Goal: Task Accomplishment & Management: Complete application form

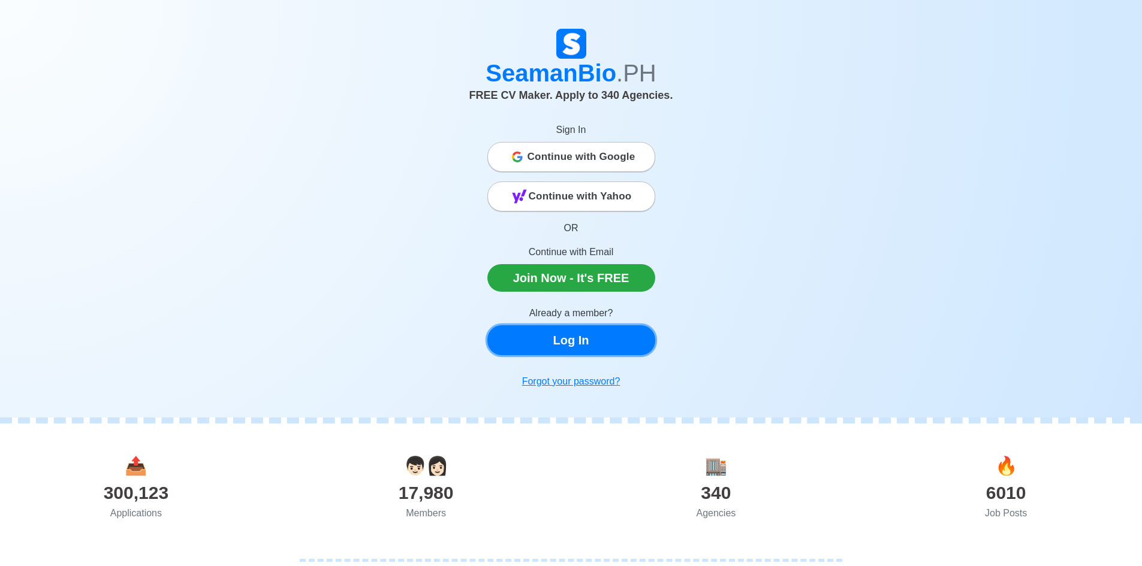
click at [582, 337] on link "Log In" at bounding box center [571, 340] width 168 height 30
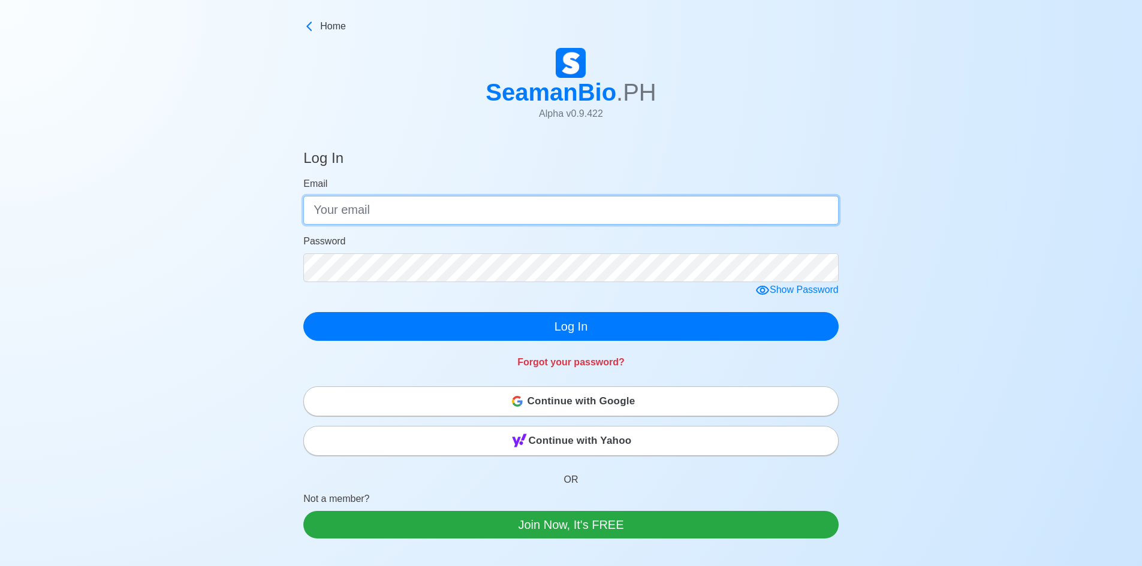
click at [546, 211] on input "Email" at bounding box center [570, 210] width 535 height 29
type input "[EMAIL_ADDRESS][DOMAIN_NAME]"
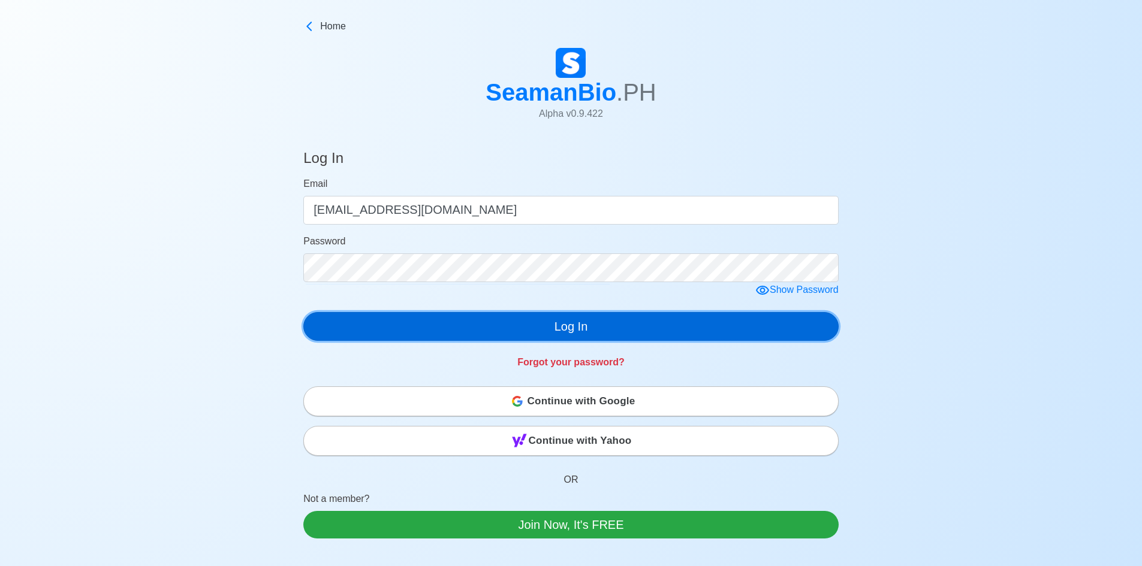
click at [582, 327] on button "Log In" at bounding box center [570, 326] width 535 height 29
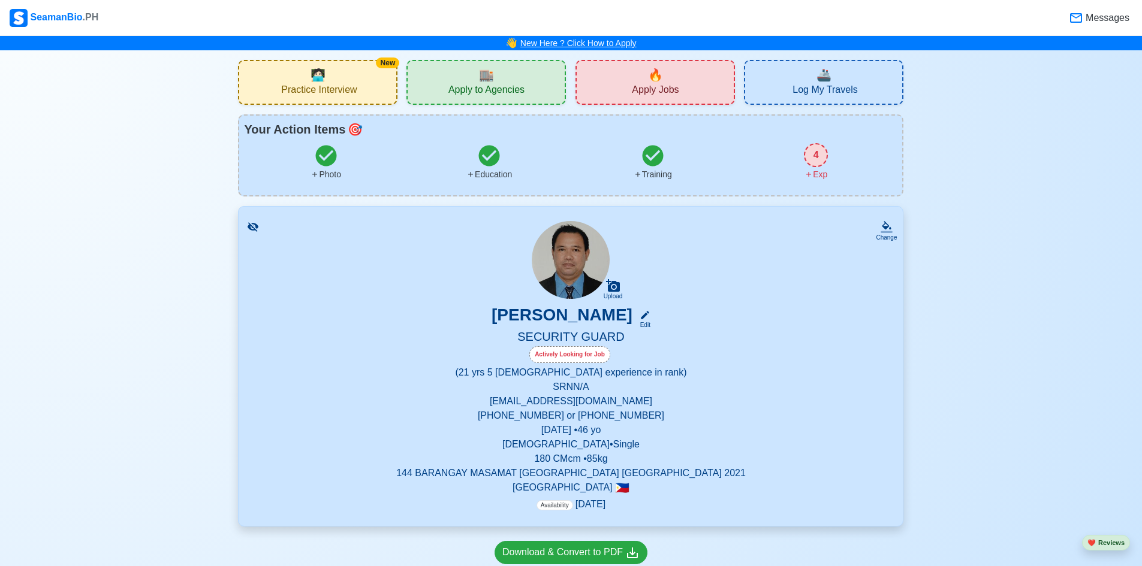
click at [585, 45] on link "New Here ? Click How to Apply" at bounding box center [578, 43] width 116 height 10
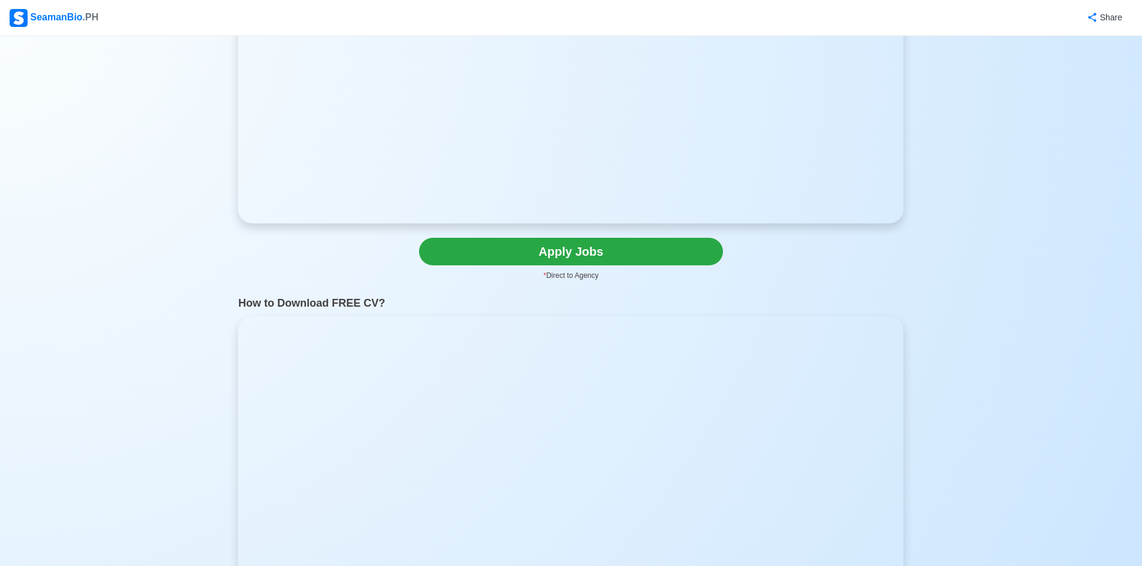
scroll to position [240, 0]
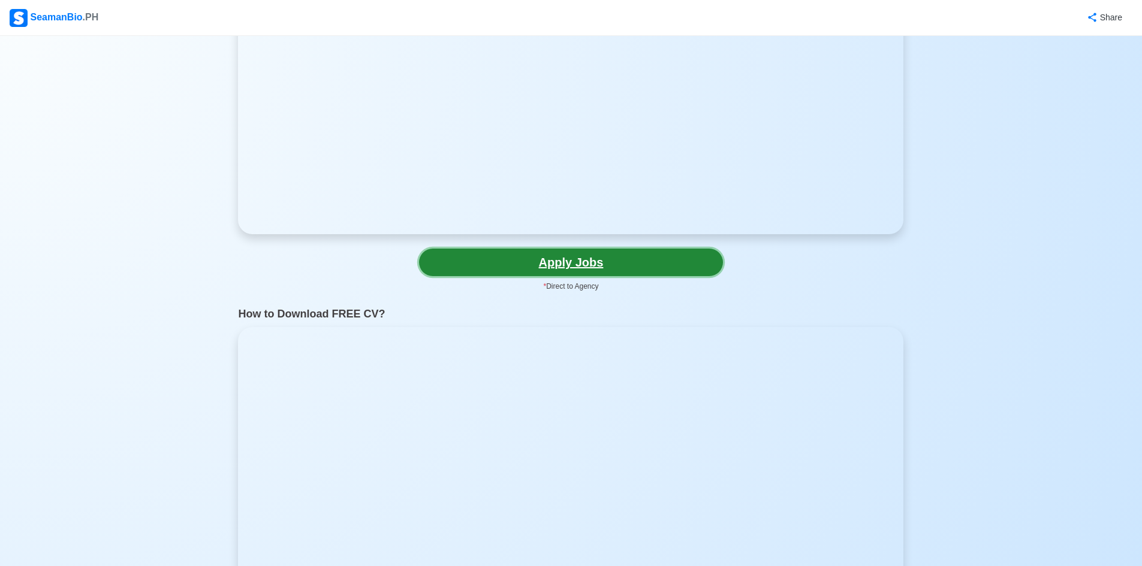
click at [564, 265] on link "Apply Jobs" at bounding box center [571, 263] width 304 height 28
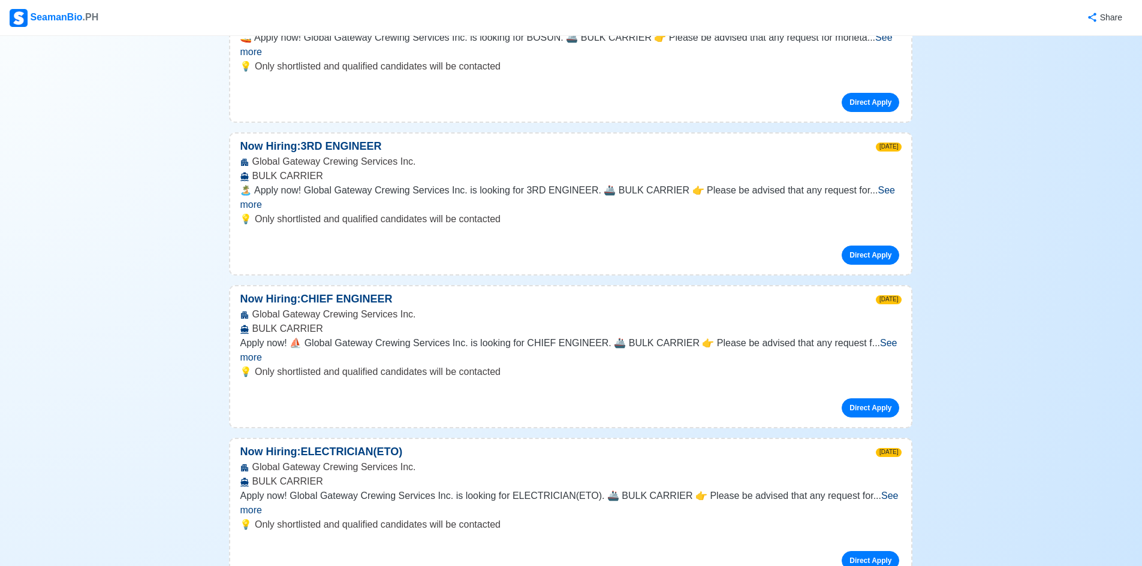
scroll to position [28249, 0]
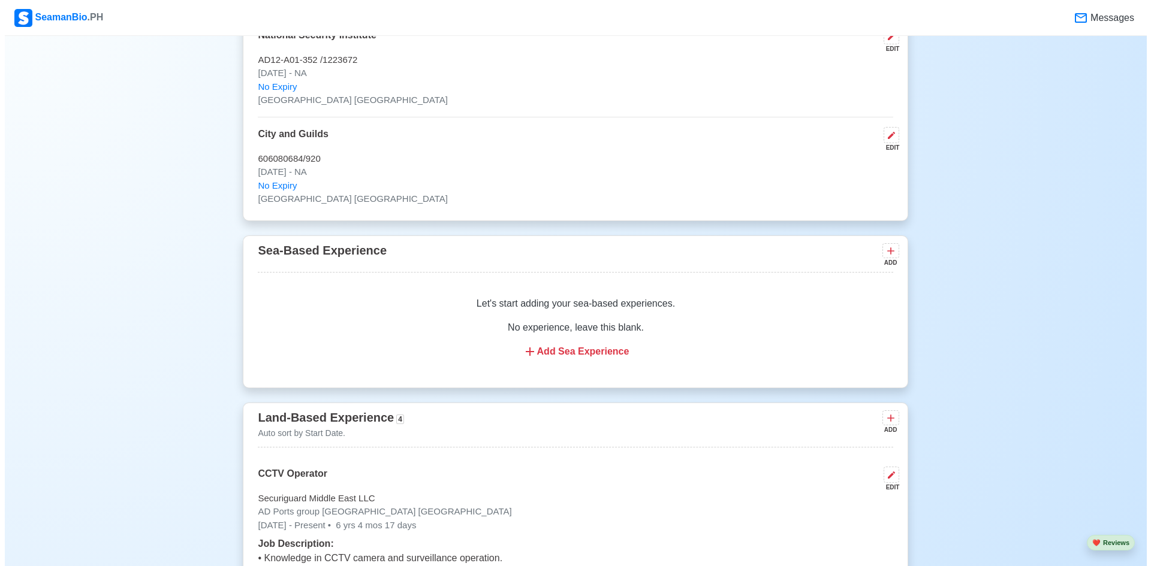
scroll to position [1738, 0]
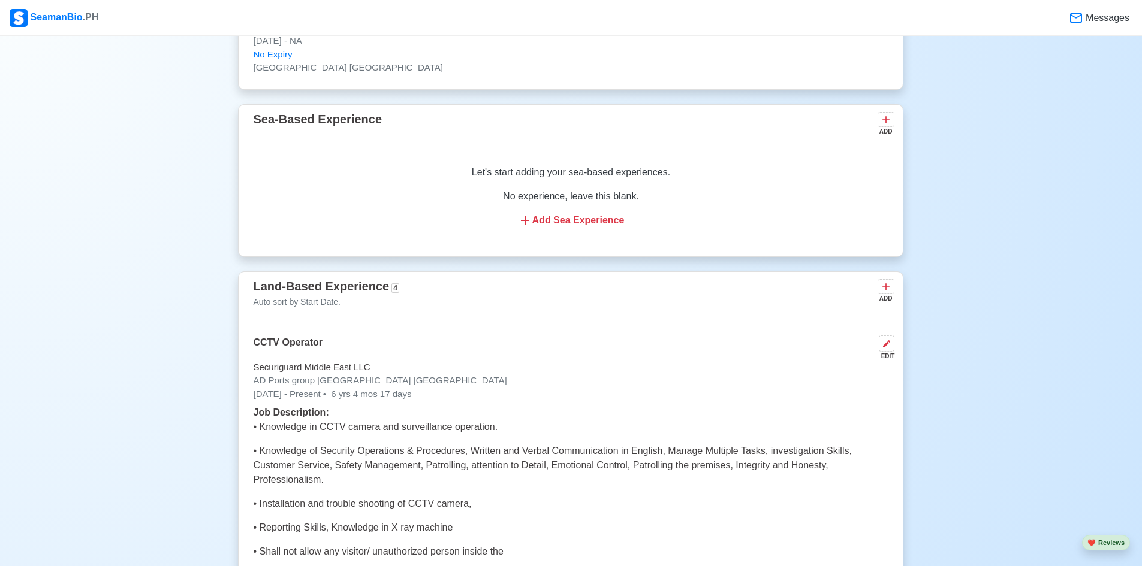
click at [557, 227] on div "Add Sea Experience" at bounding box center [570, 220] width 607 height 14
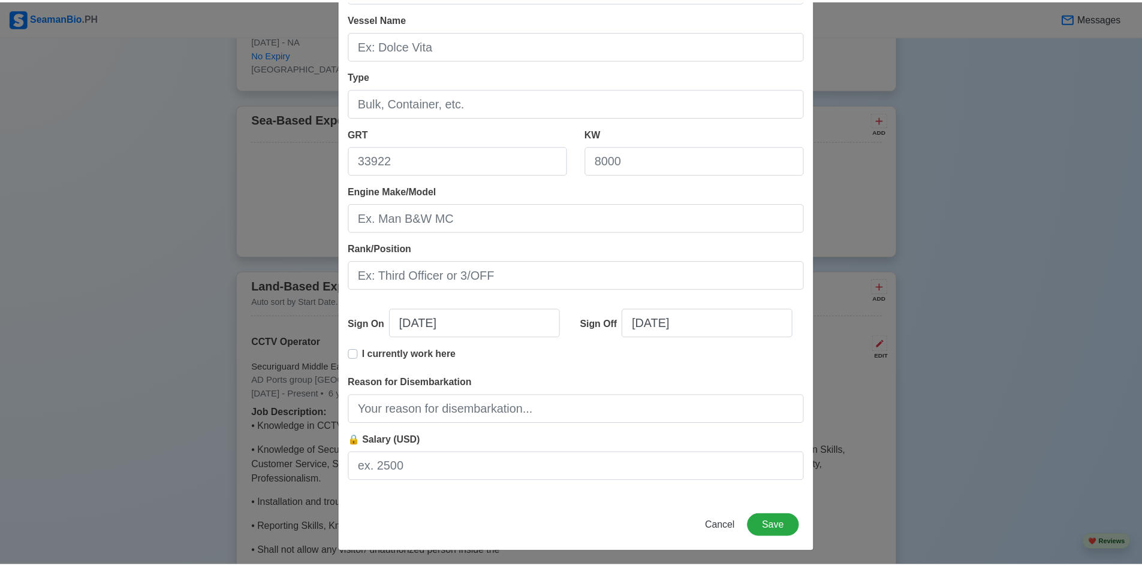
scroll to position [117, 0]
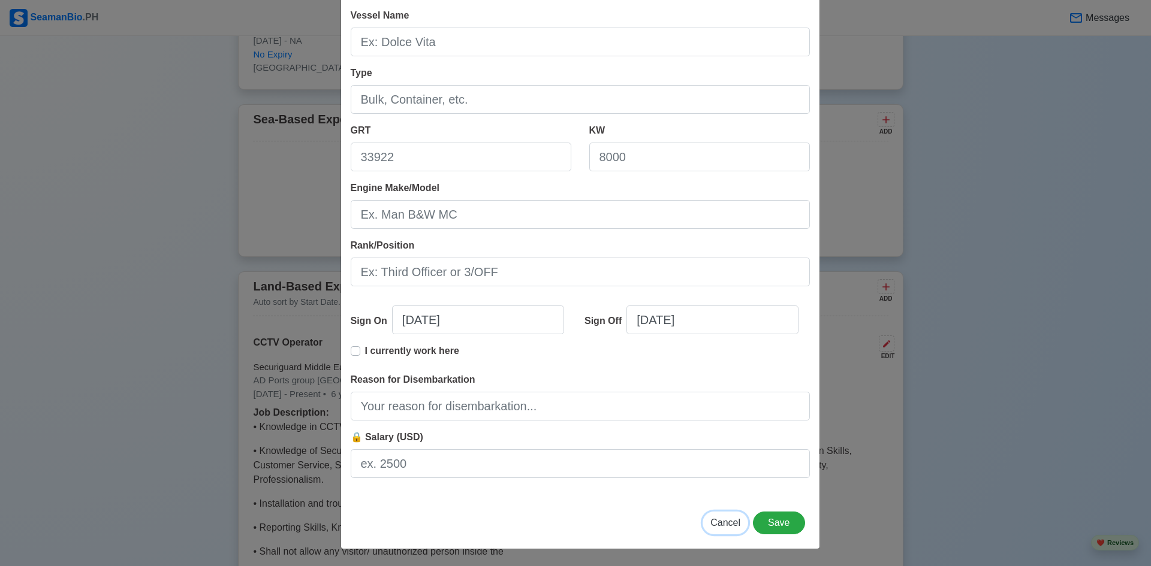
click at [719, 525] on span "Cancel" at bounding box center [725, 523] width 30 height 10
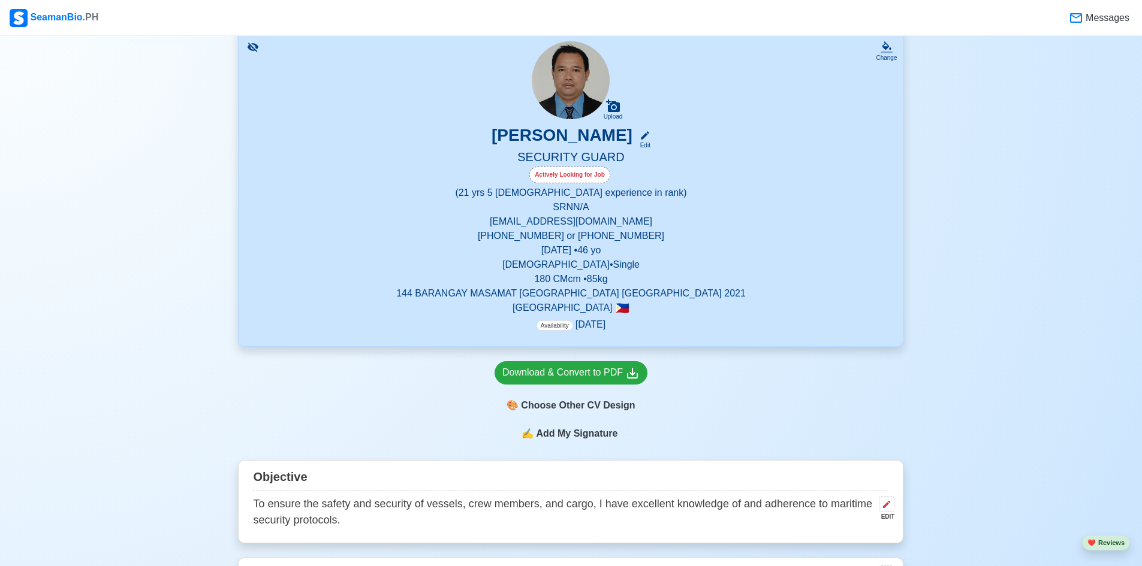
scroll to position [0, 0]
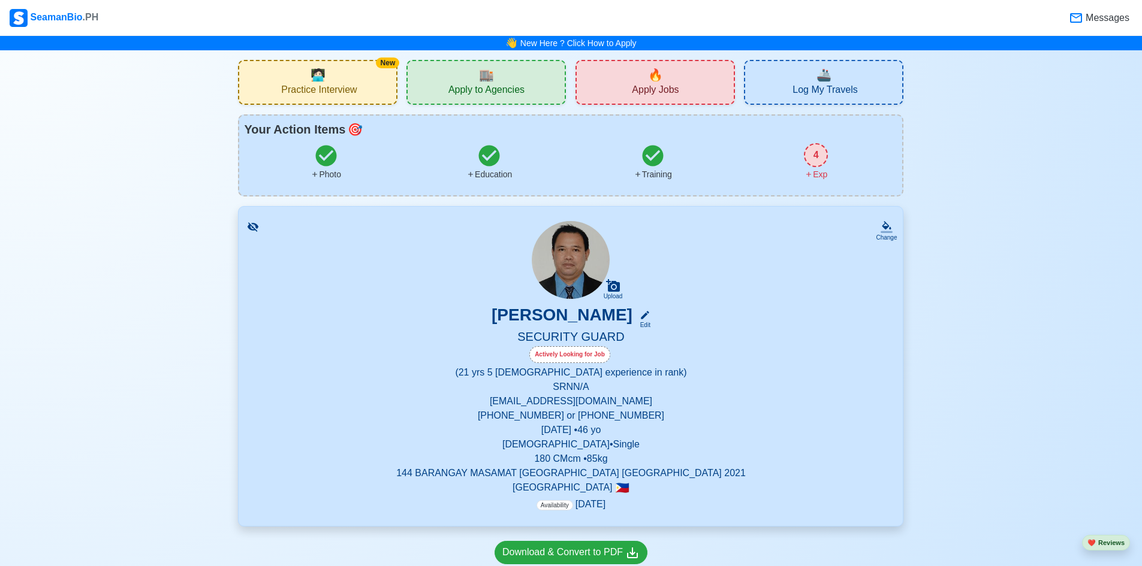
click at [658, 89] on span "Apply Jobs" at bounding box center [655, 91] width 47 height 15
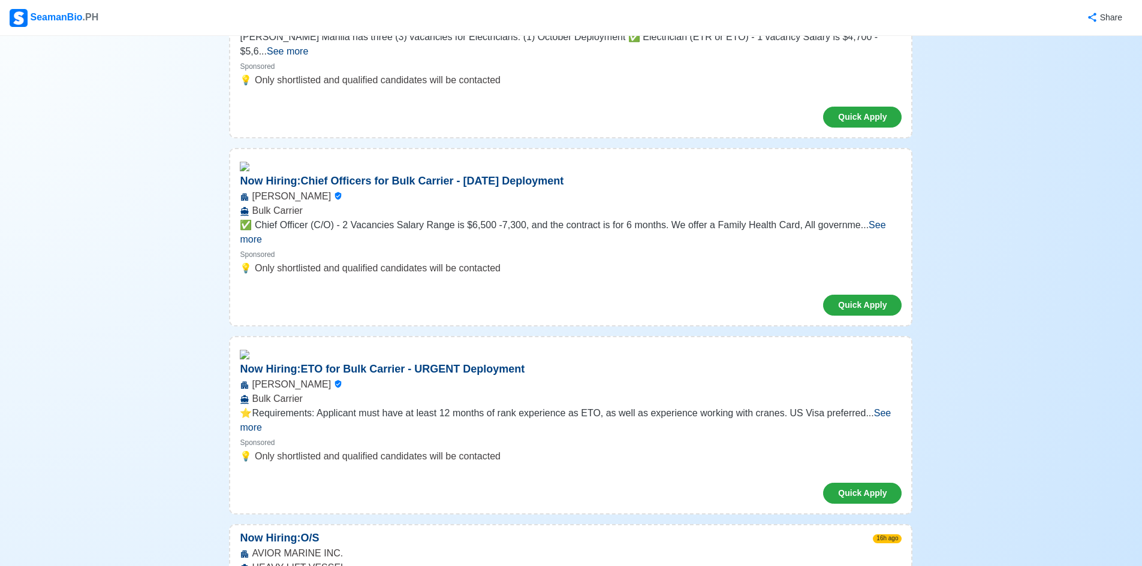
scroll to position [240, 0]
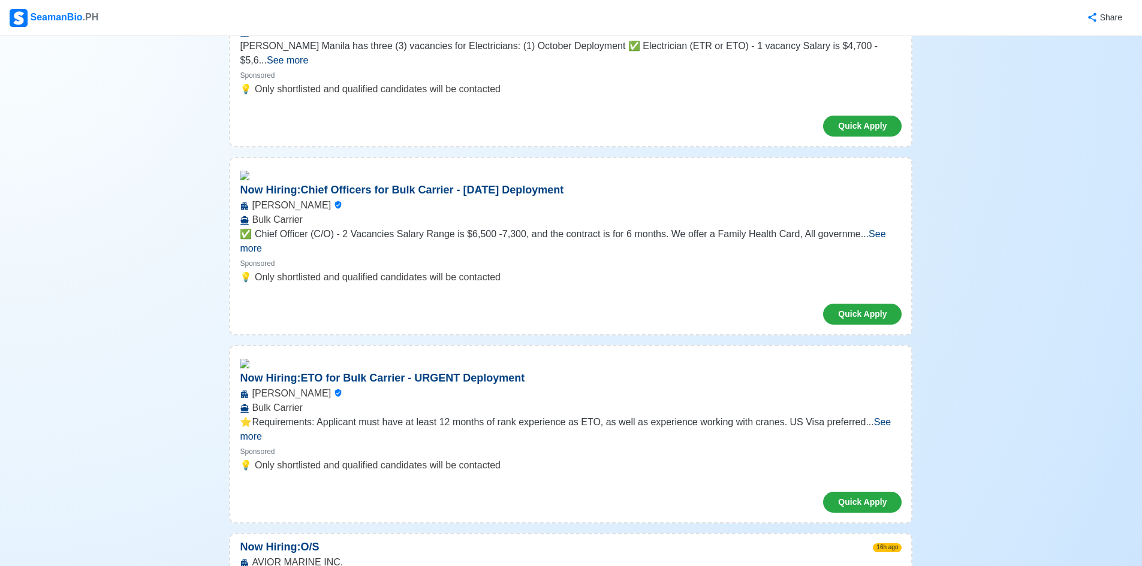
click at [883, 229] on span "See more" at bounding box center [563, 241] width 646 height 25
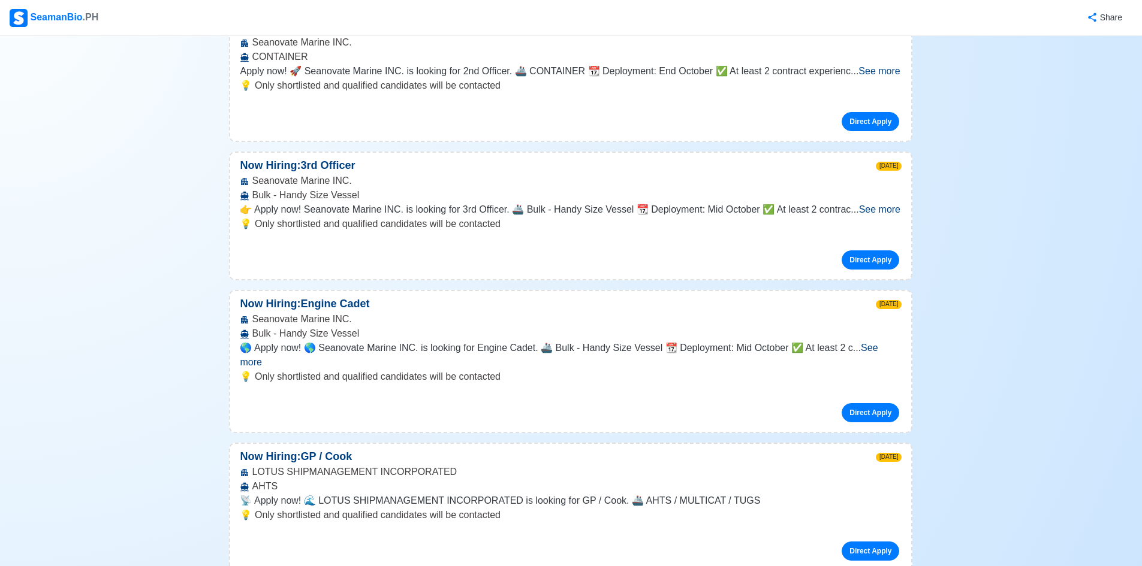
scroll to position [16305, 0]
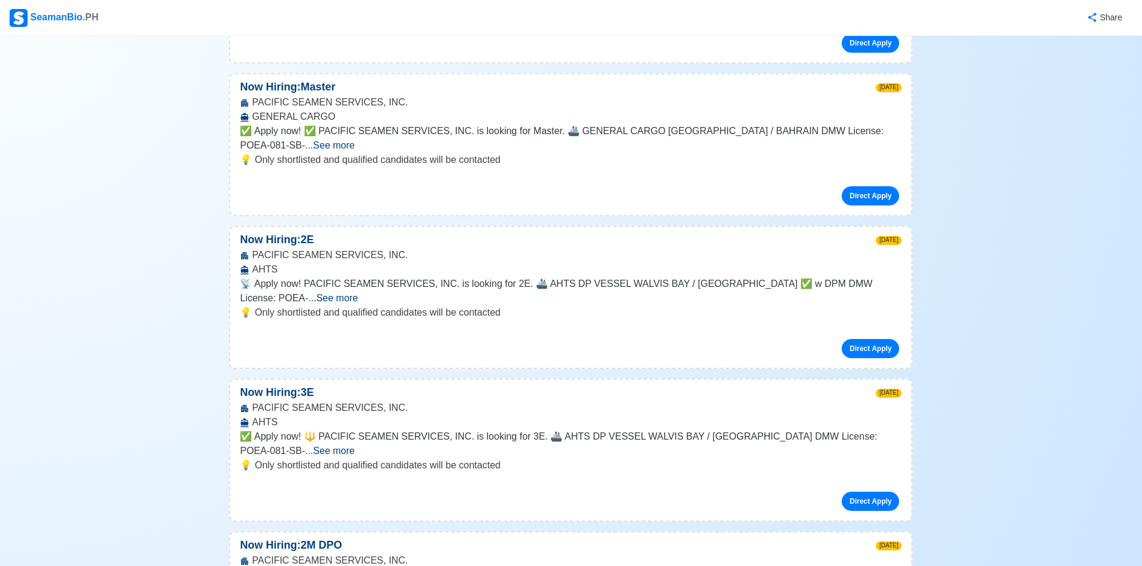
scroll to position [18702, 0]
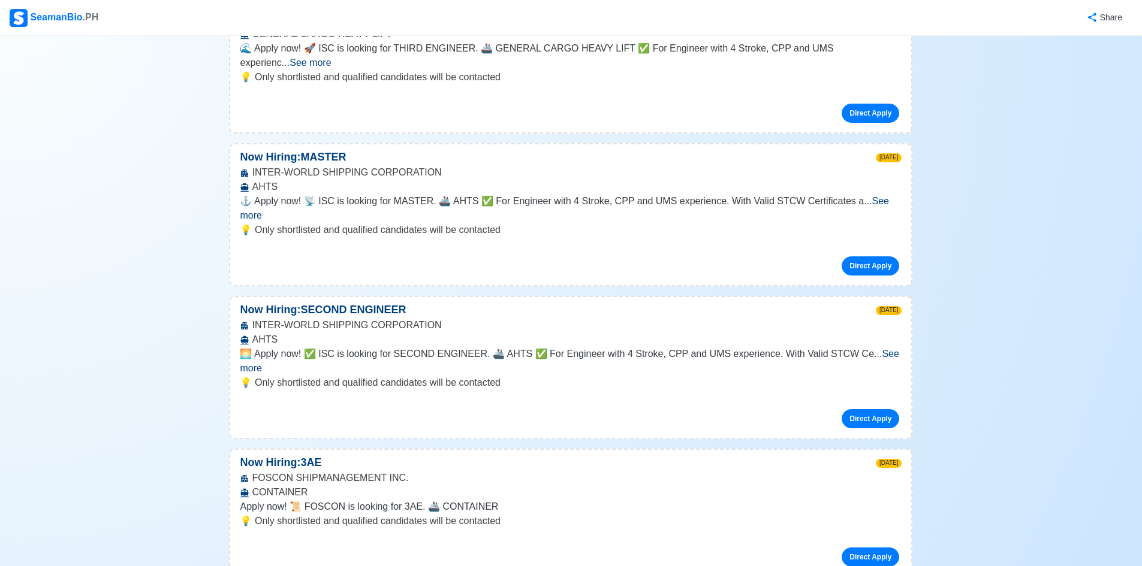
scroll to position [27035, 0]
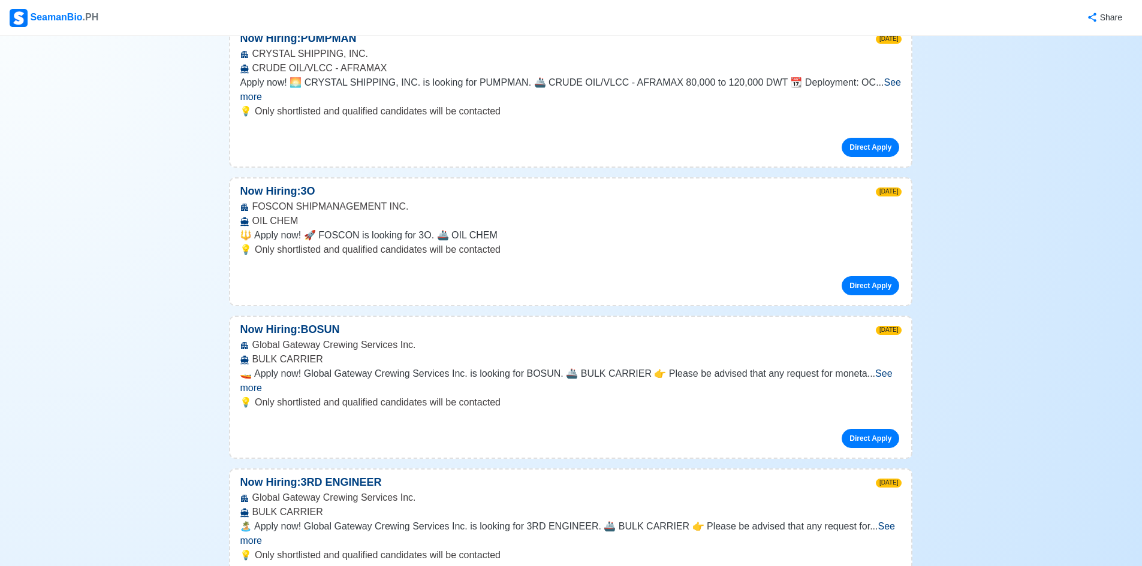
scroll to position [28174, 0]
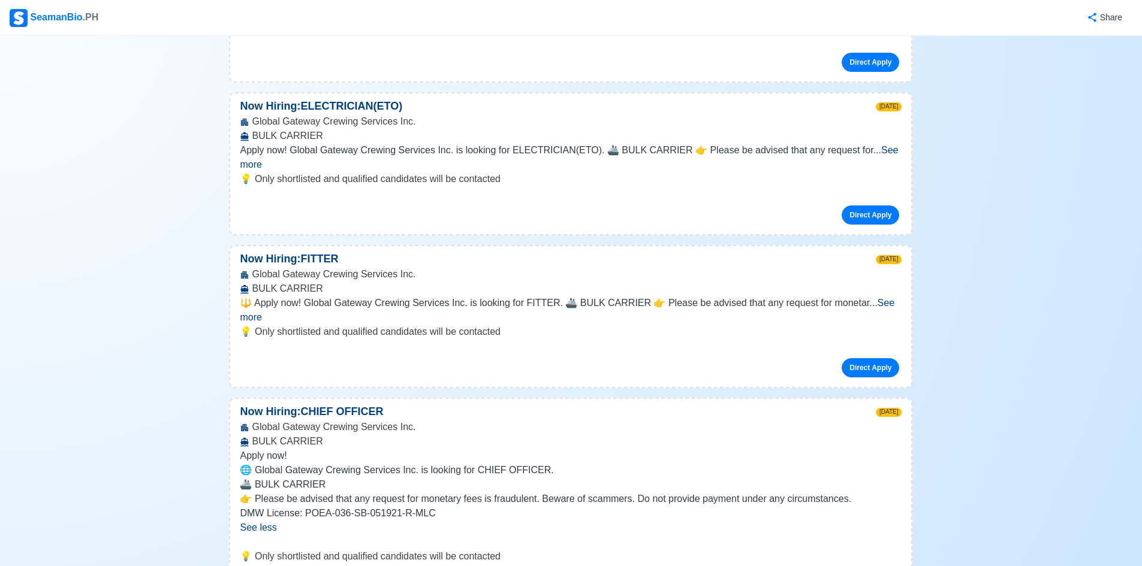
scroll to position [28738, 0]
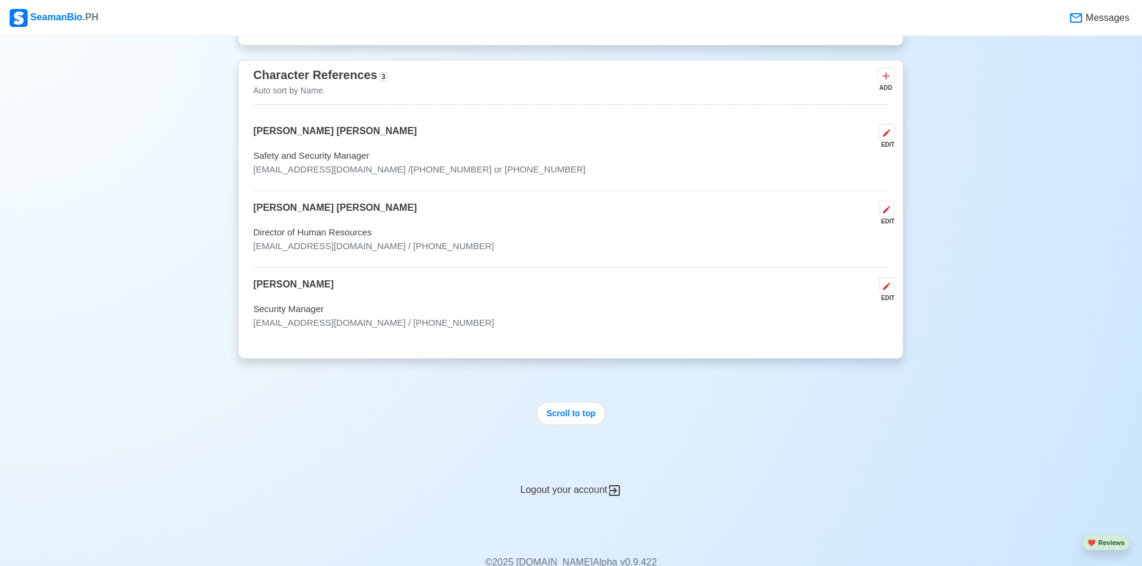
scroll to position [3740, 0]
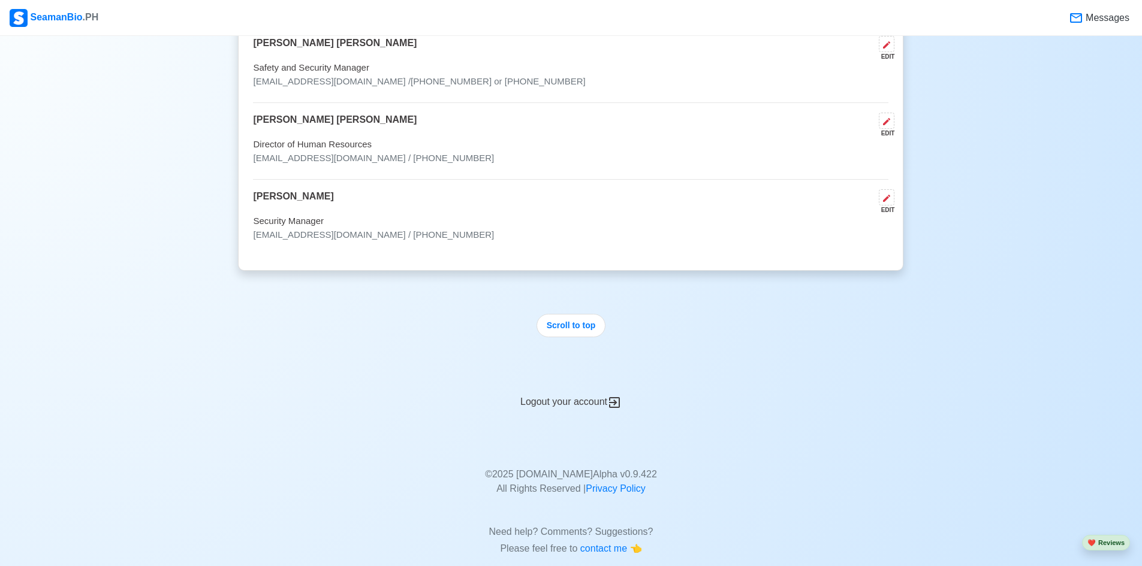
click at [590, 381] on div "Logout your account" at bounding box center [570, 395] width 665 height 29
